Goal: Find specific page/section: Find specific page/section

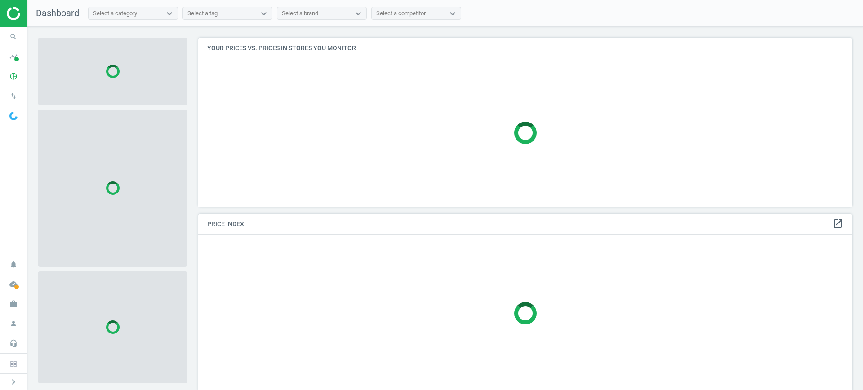
scroll to position [186, 663]
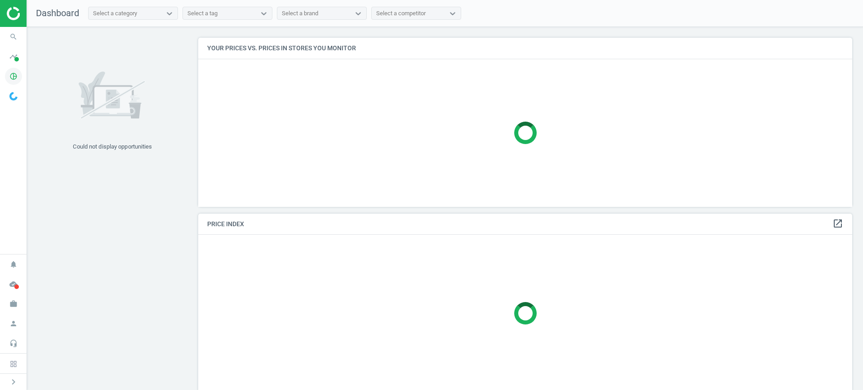
click at [4, 81] on span "pie_chart_outlined" at bounding box center [13, 76] width 27 height 20
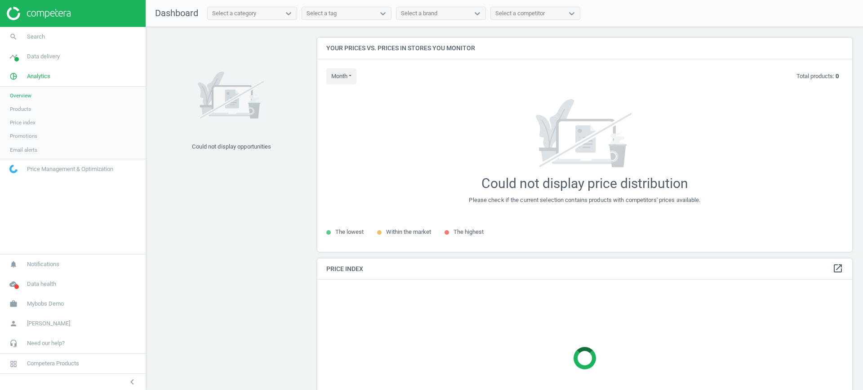
scroll to position [231, 544]
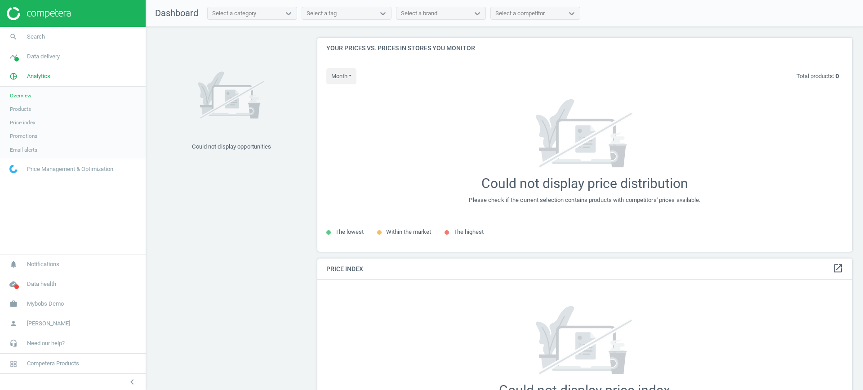
click at [22, 109] on span "Products" at bounding box center [20, 109] width 21 height 7
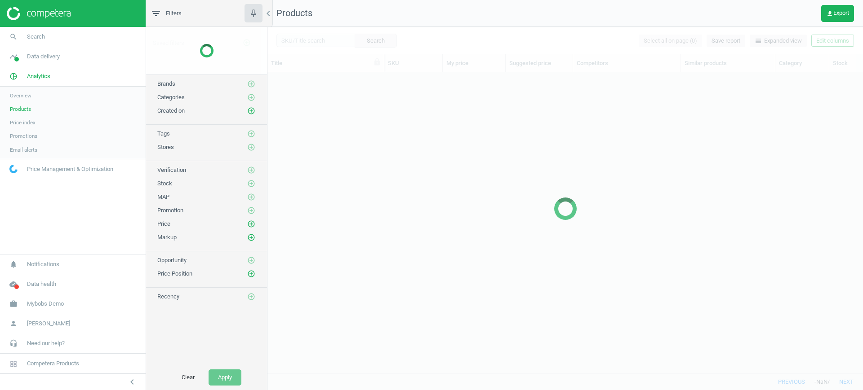
scroll to position [284, 587]
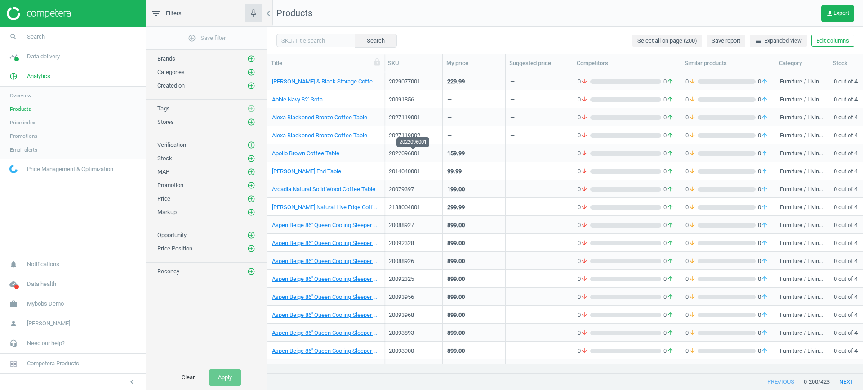
click at [392, 169] on div "2014040001" at bounding box center [413, 172] width 49 height 8
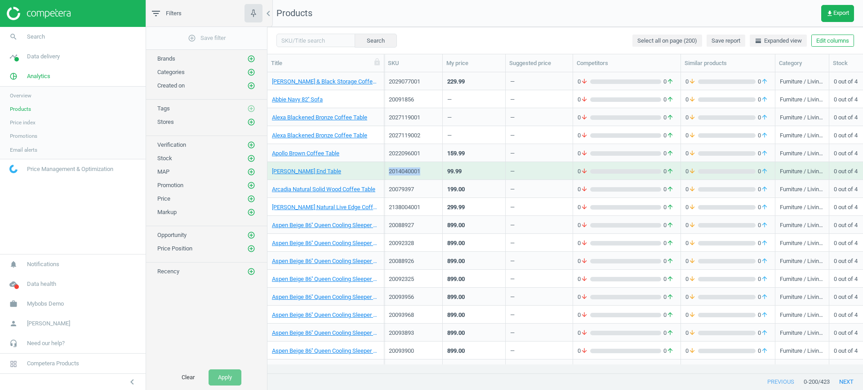
click at [392, 169] on div "2014040001" at bounding box center [413, 172] width 49 height 8
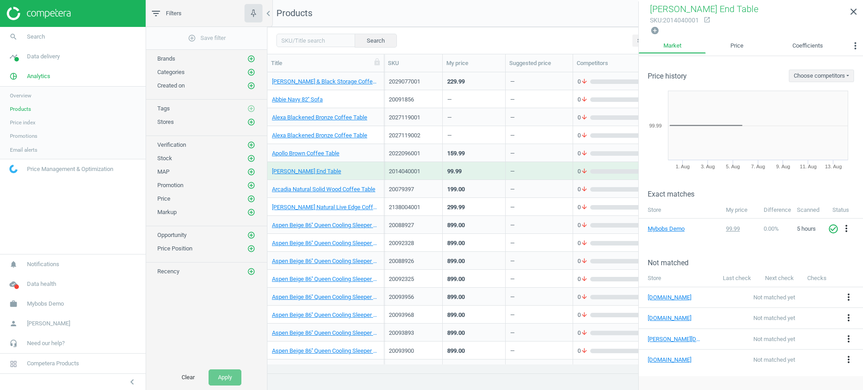
click at [406, 224] on div "20088927" at bounding box center [413, 225] width 49 height 8
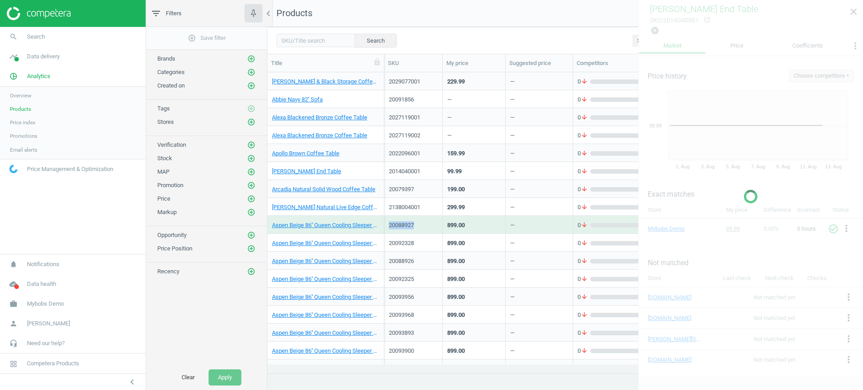
click at [406, 224] on div "20088927" at bounding box center [413, 225] width 49 height 8
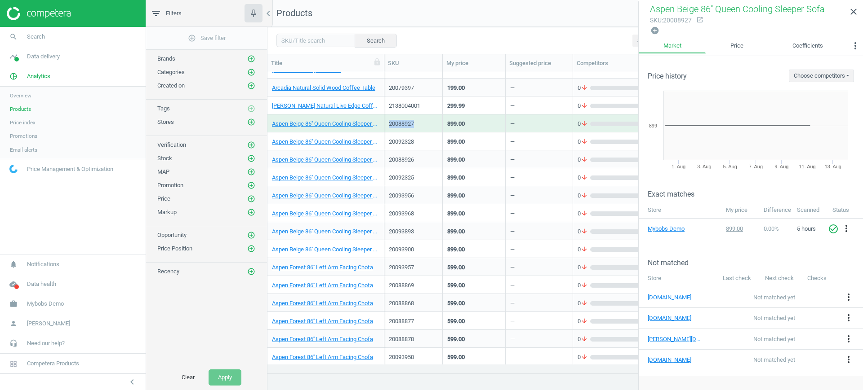
scroll to position [168, 0]
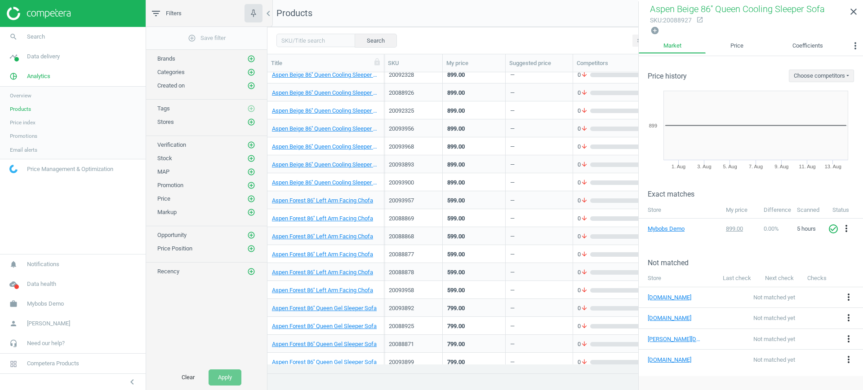
click at [404, 206] on div "20093957" at bounding box center [413, 202] width 49 height 11
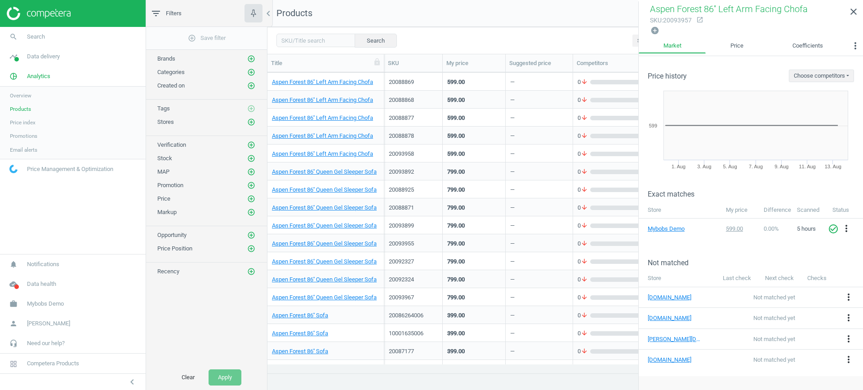
scroll to position [449, 0]
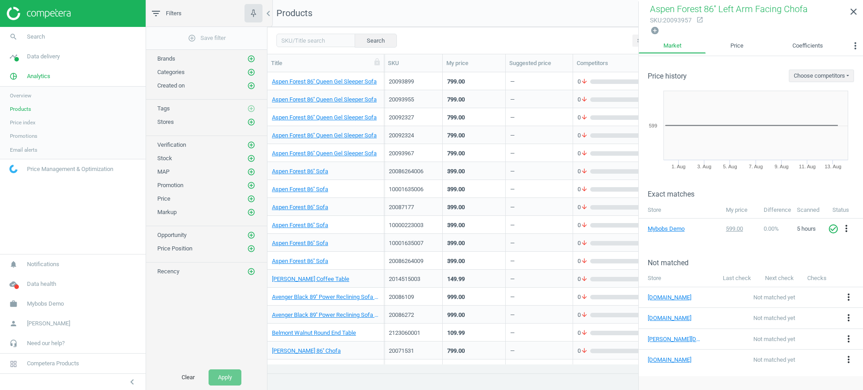
click at [416, 209] on div "20087177" at bounding box center [413, 208] width 49 height 8
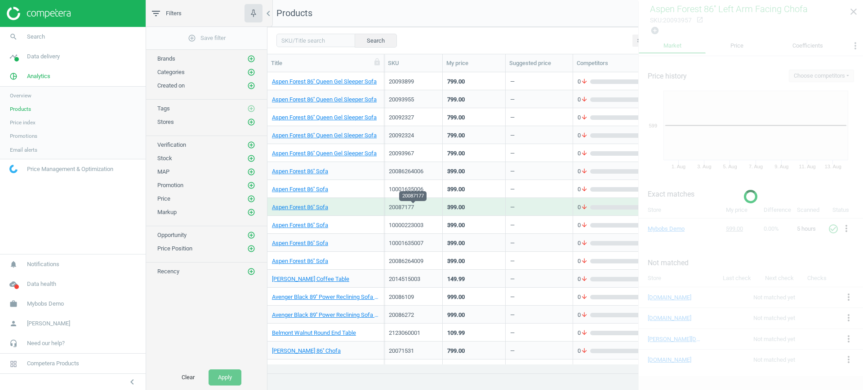
click at [416, 209] on div "20087177" at bounding box center [413, 208] width 49 height 8
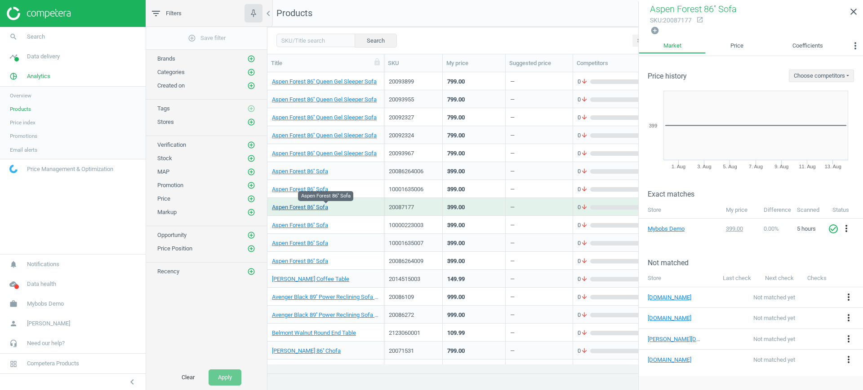
click at [316, 205] on link "Aspen Forest 86'' Sofa" at bounding box center [300, 208] width 56 height 8
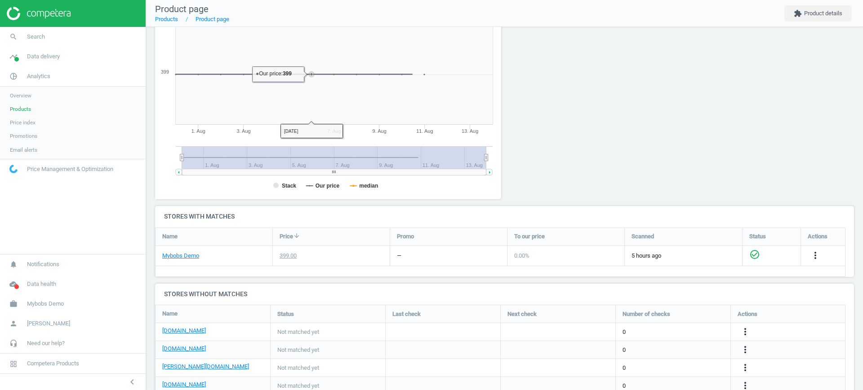
scroll to position [148, 0]
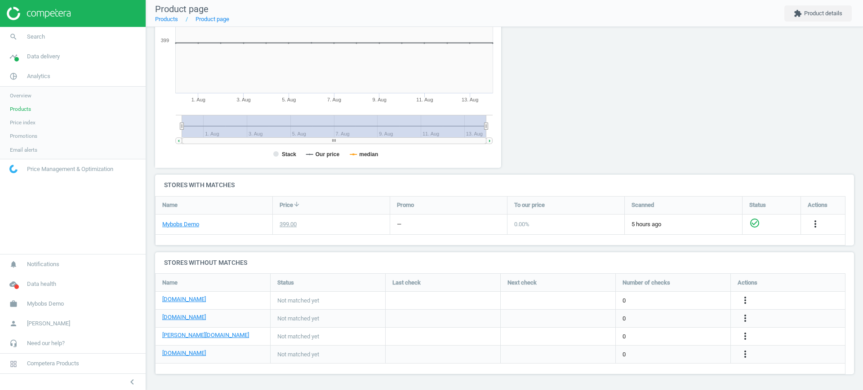
click at [24, 137] on span "Promotions" at bounding box center [23, 136] width 27 height 7
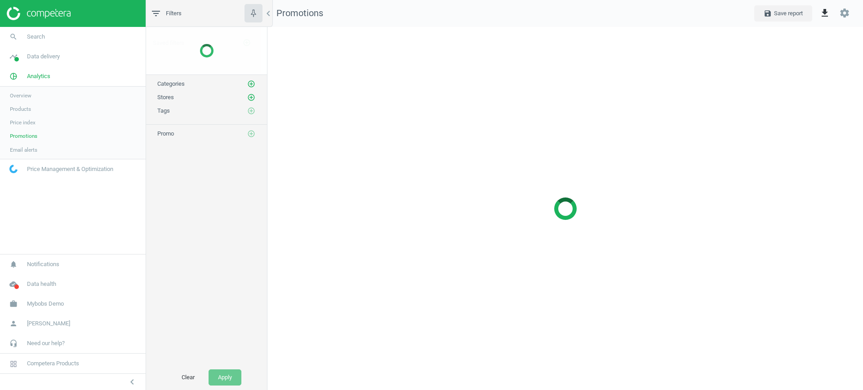
scroll to position [365, 613]
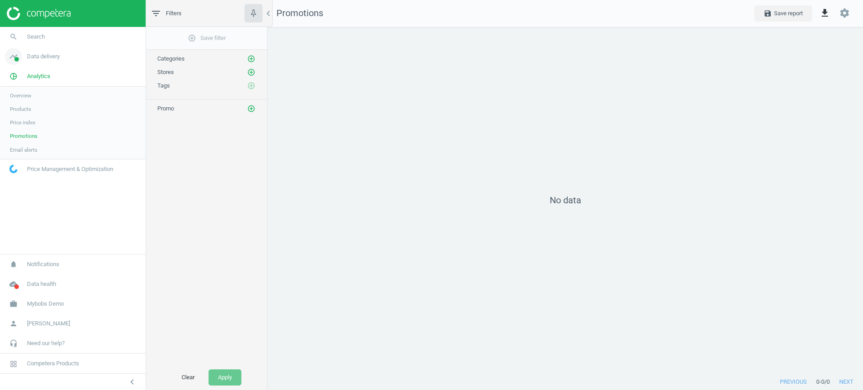
click at [34, 63] on link "timeline Data delivery" at bounding box center [73, 57] width 146 height 20
click at [23, 131] on span "Stores" at bounding box center [17, 130] width 15 height 7
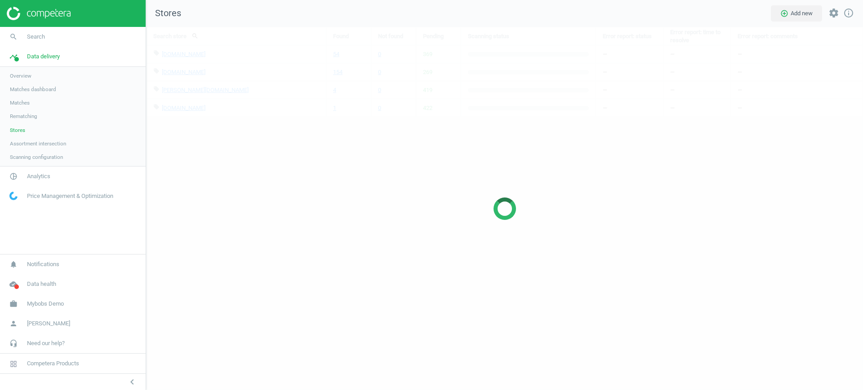
scroll to position [381, 734]
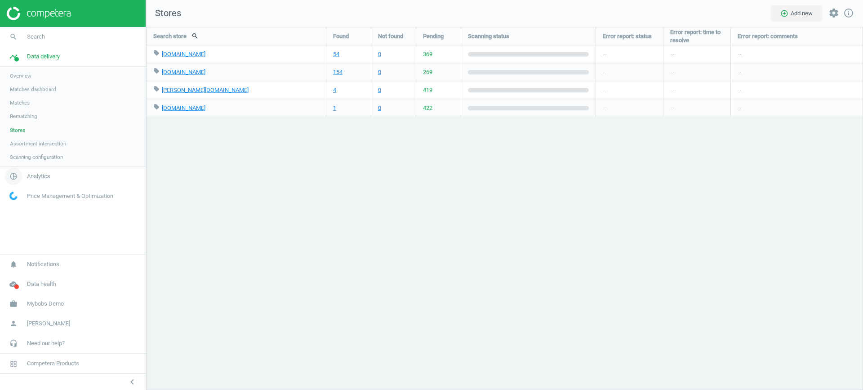
click at [41, 173] on span "Analytics" at bounding box center [38, 177] width 23 height 8
click at [22, 108] on span "Products" at bounding box center [20, 109] width 21 height 7
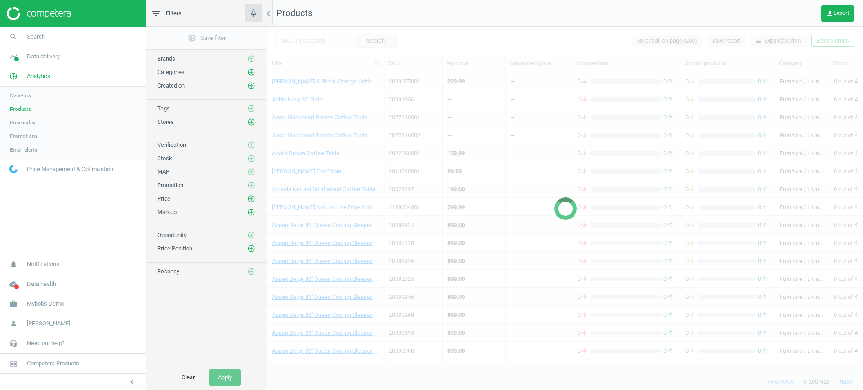
scroll to position [301, 0]
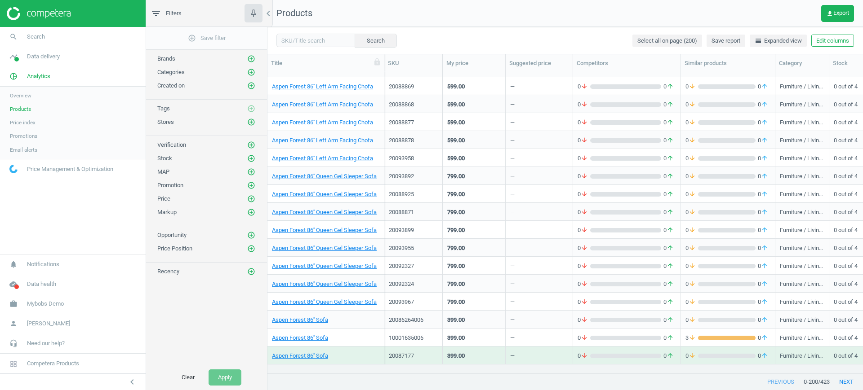
click at [259, 185] on div "Promotion add_circle_outline" at bounding box center [206, 183] width 121 height 13
click at [253, 184] on icon "add_circle_outline" at bounding box center [251, 186] width 8 height 8
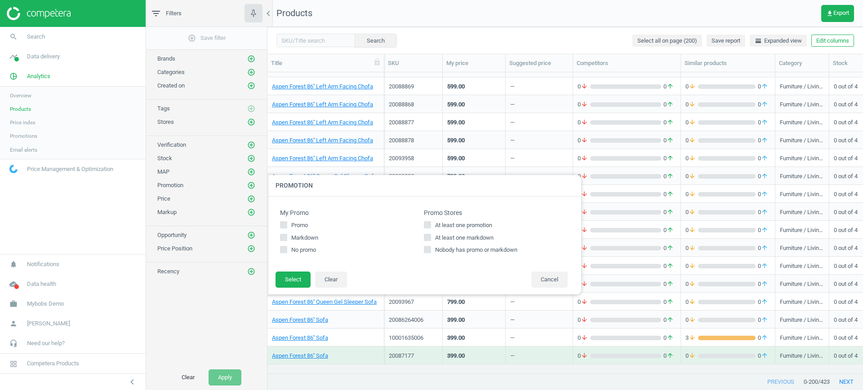
click at [434, 225] on span "At least one promotion" at bounding box center [463, 225] width 61 height 8
click at [430, 225] on input "At least one promotion" at bounding box center [428, 225] width 6 height 6
checkbox input "true"
click at [434, 235] on span "At least one markdown" at bounding box center [464, 238] width 62 height 8
click at [430, 235] on input "At least one markdown" at bounding box center [428, 238] width 6 height 6
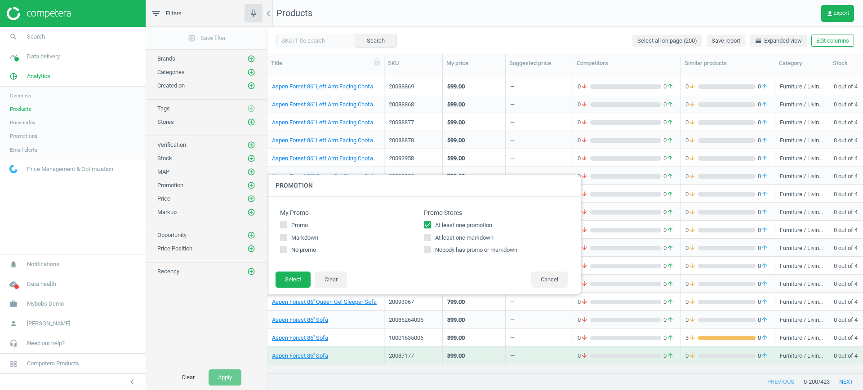
checkbox input "true"
click at [310, 279] on footer "Select Clear Cancel" at bounding box center [423, 282] width 314 height 23
click at [283, 284] on button "Select" at bounding box center [292, 280] width 35 height 16
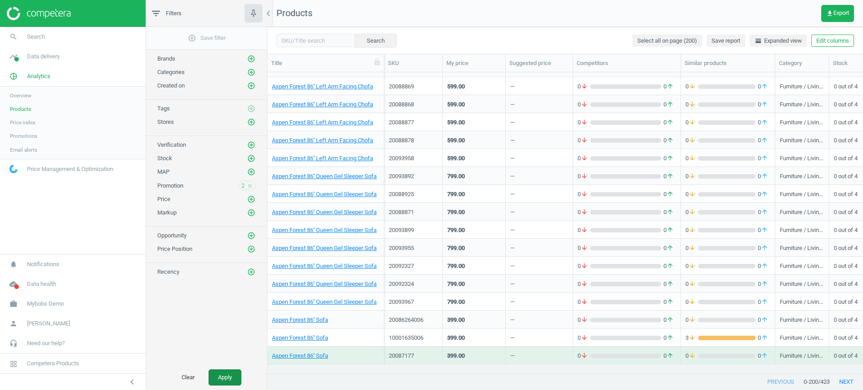
click at [235, 376] on button "Apply" at bounding box center [224, 378] width 33 height 16
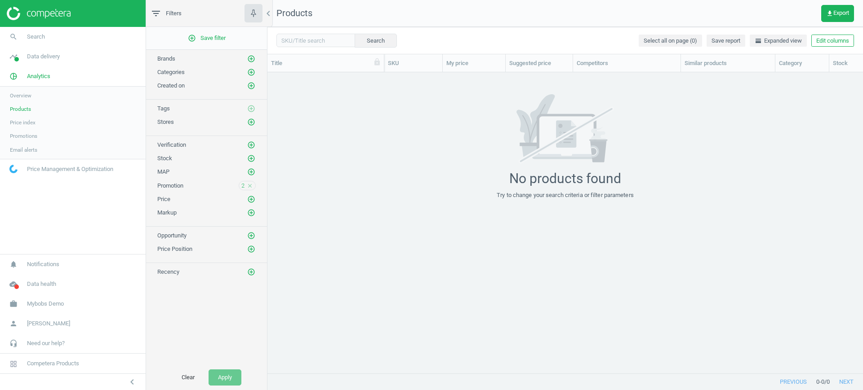
click at [841, 171] on div "No products found Try to change your search criteria or filter parameters" at bounding box center [564, 146] width 595 height 105
click at [242, 188] on span "2" at bounding box center [242, 186] width 3 height 8
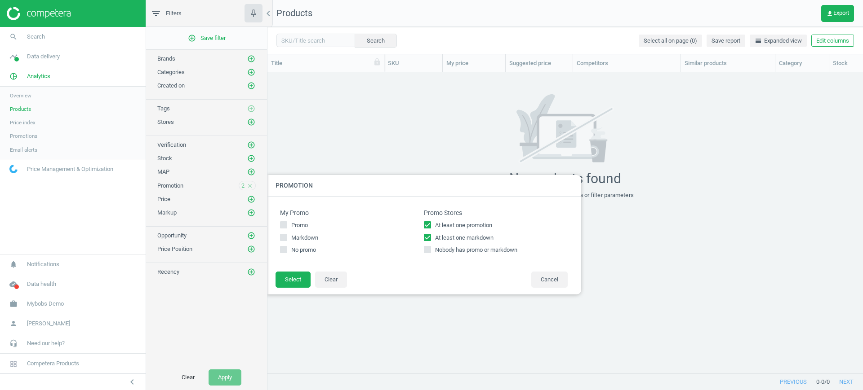
click at [428, 221] on span at bounding box center [427, 224] width 7 height 7
click at [428, 222] on input "At least one promotion" at bounding box center [428, 225] width 6 height 6
checkbox input "false"
click at [428, 236] on input "At least one markdown" at bounding box center [428, 238] width 6 height 6
checkbox input "false"
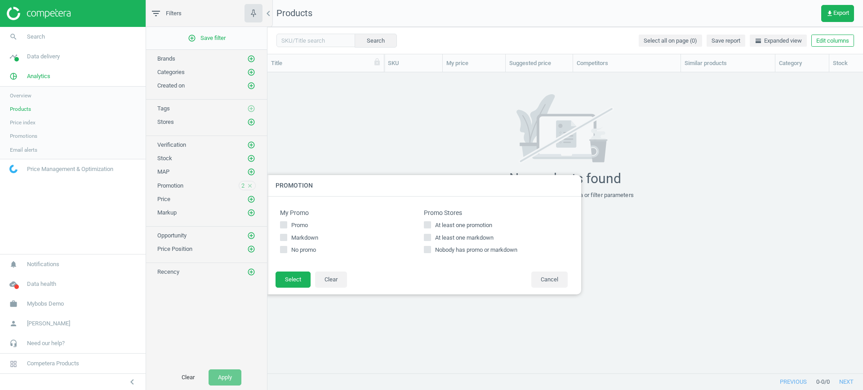
click at [286, 225] on input "Promo" at bounding box center [284, 225] width 6 height 6
checkbox input "true"
click at [287, 234] on icon at bounding box center [283, 237] width 7 height 7
click at [287, 235] on input "Markdown" at bounding box center [284, 238] width 6 height 6
checkbox input "true"
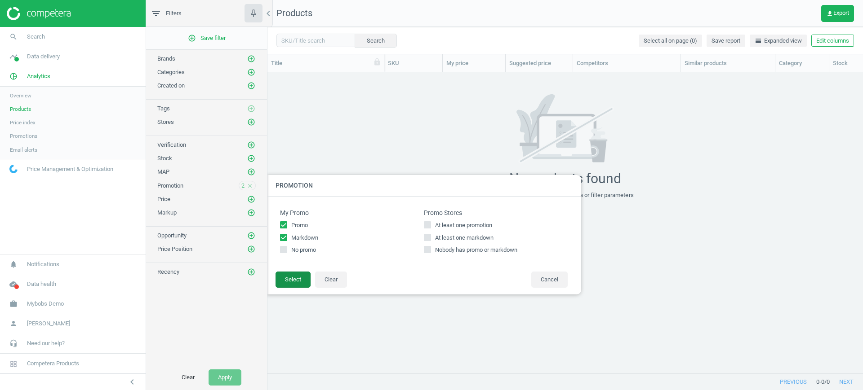
click at [293, 278] on button "Select" at bounding box center [292, 280] width 35 height 16
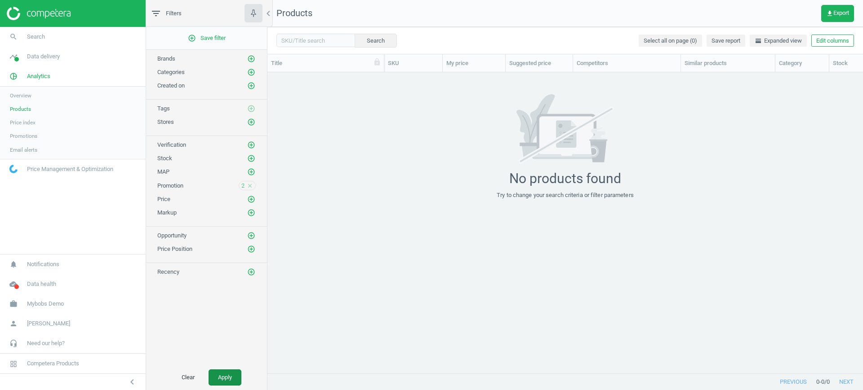
click at [227, 375] on button "Apply" at bounding box center [224, 378] width 33 height 16
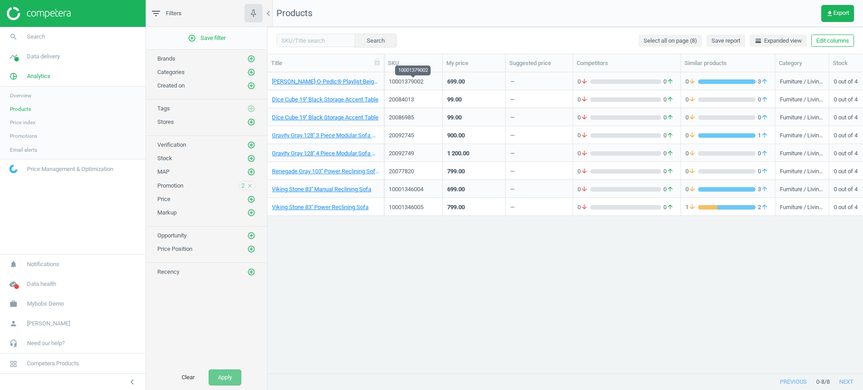
click at [422, 82] on div "10001379002" at bounding box center [413, 82] width 49 height 8
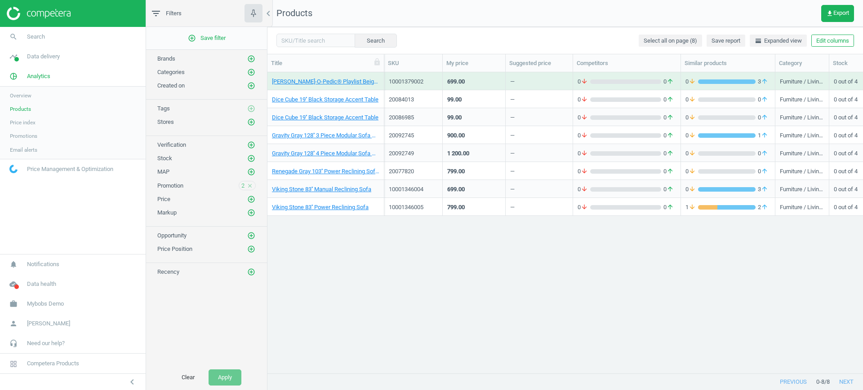
click at [422, 82] on div "10001379002" at bounding box center [413, 82] width 49 height 8
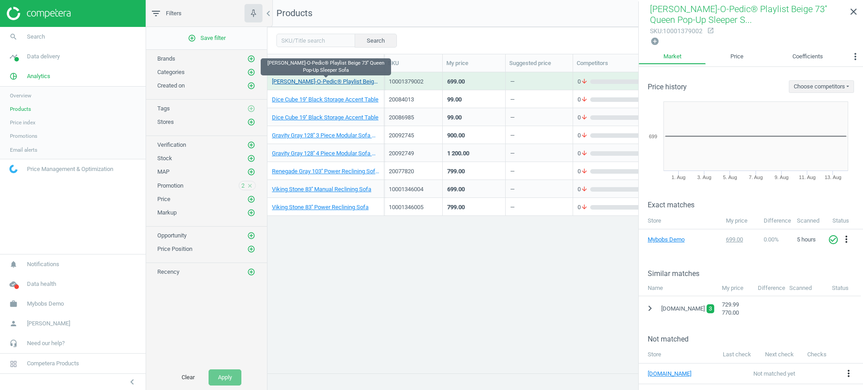
click at [341, 82] on link "[PERSON_NAME]-O-Pedic® Playlist Beige 73'' Queen Pop-Up Sleeper Sofa" at bounding box center [325, 82] width 107 height 8
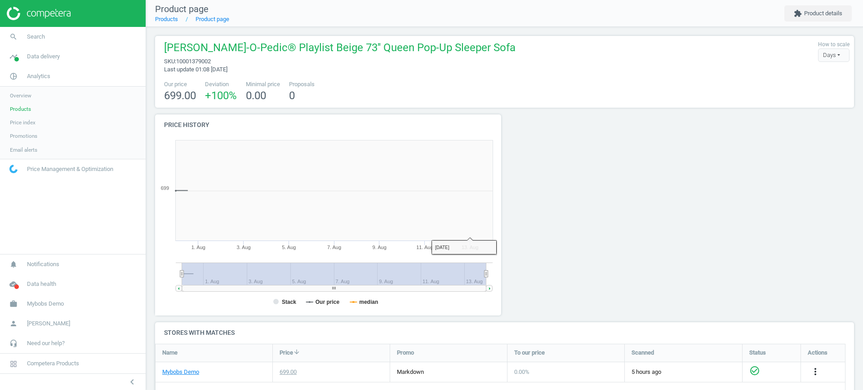
scroll to position [197, 359]
click at [818, 157] on div at bounding box center [769, 219] width 177 height 208
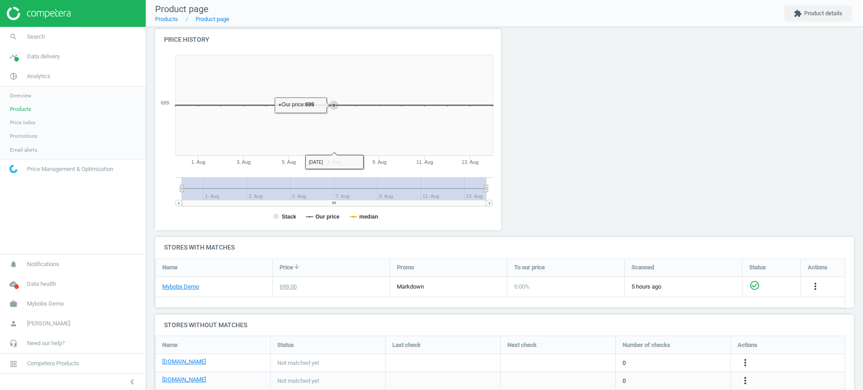
scroll to position [148, 0]
